Goal: Transaction & Acquisition: Download file/media

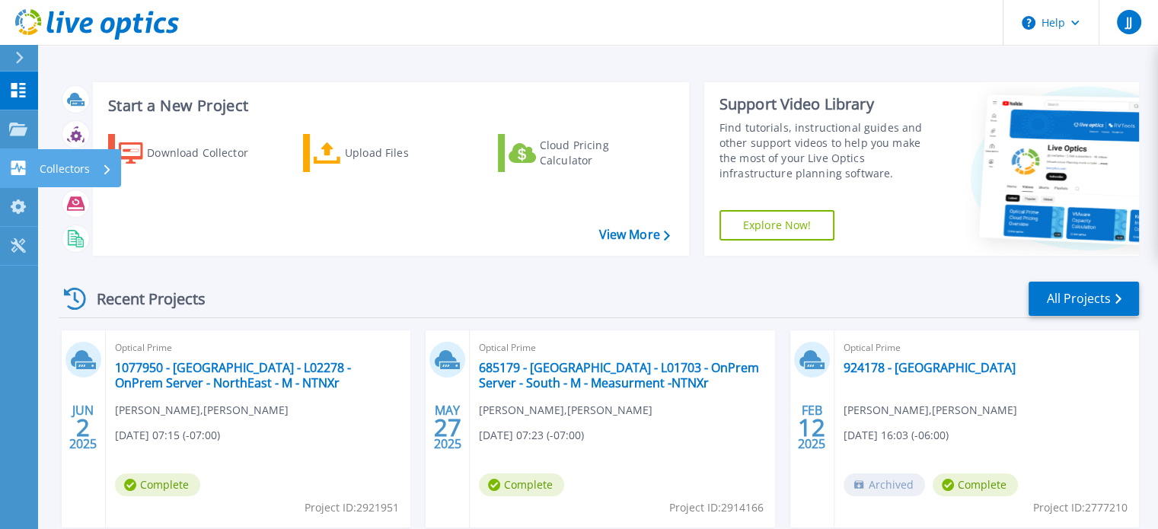
click at [70, 166] on p "Collectors" at bounding box center [65, 169] width 50 height 40
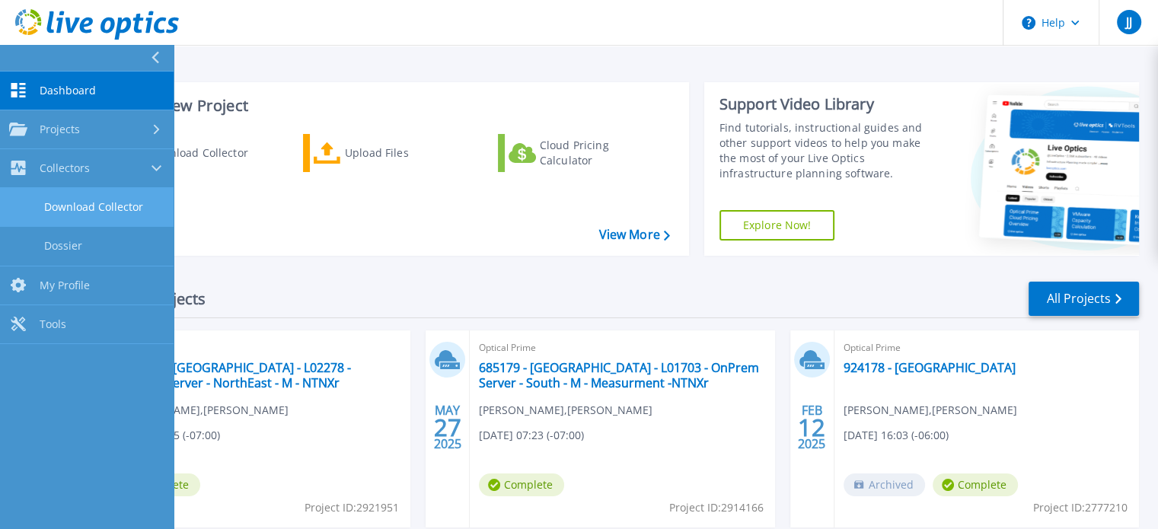
click at [92, 209] on link "Download Collector" at bounding box center [87, 207] width 174 height 39
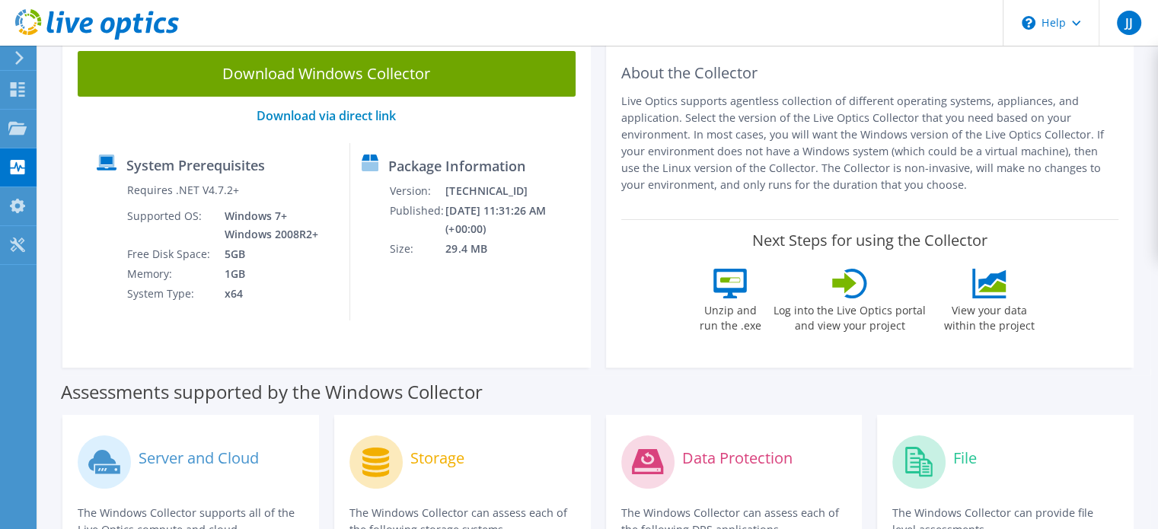
scroll to position [76, 0]
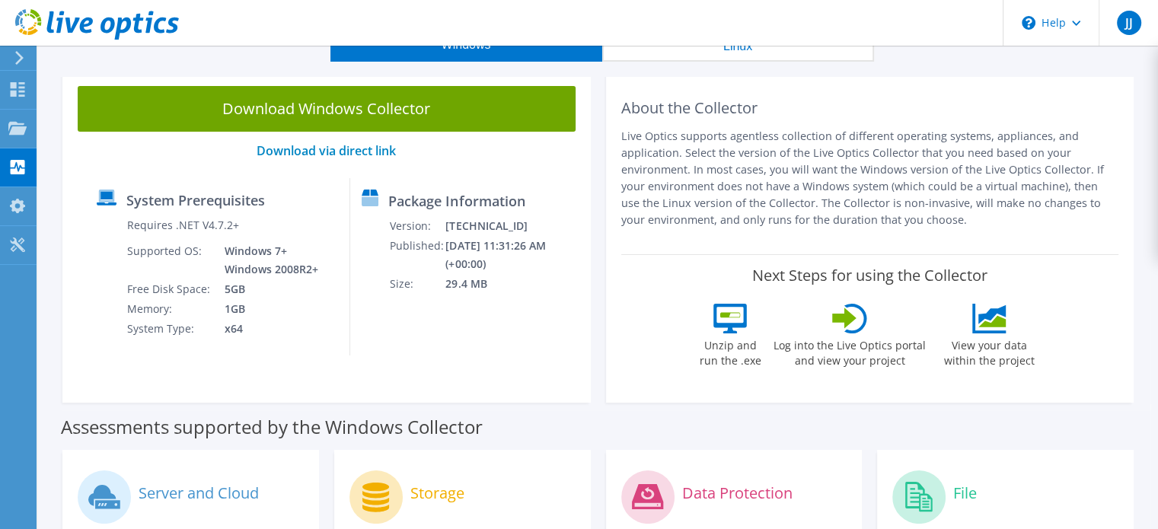
click at [349, 140] on div "Download Windows Collector Download via direct link System Prerequisites Requir…" at bounding box center [326, 237] width 528 height 332
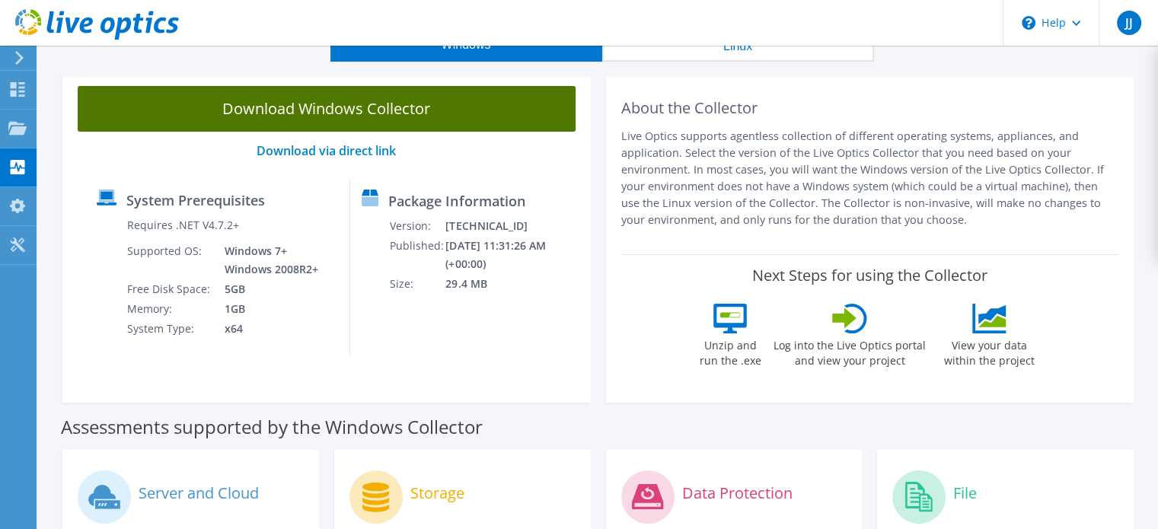
click at [347, 118] on link "Download Windows Collector" at bounding box center [327, 109] width 498 height 46
